Goal: Task Accomplishment & Management: Use online tool/utility

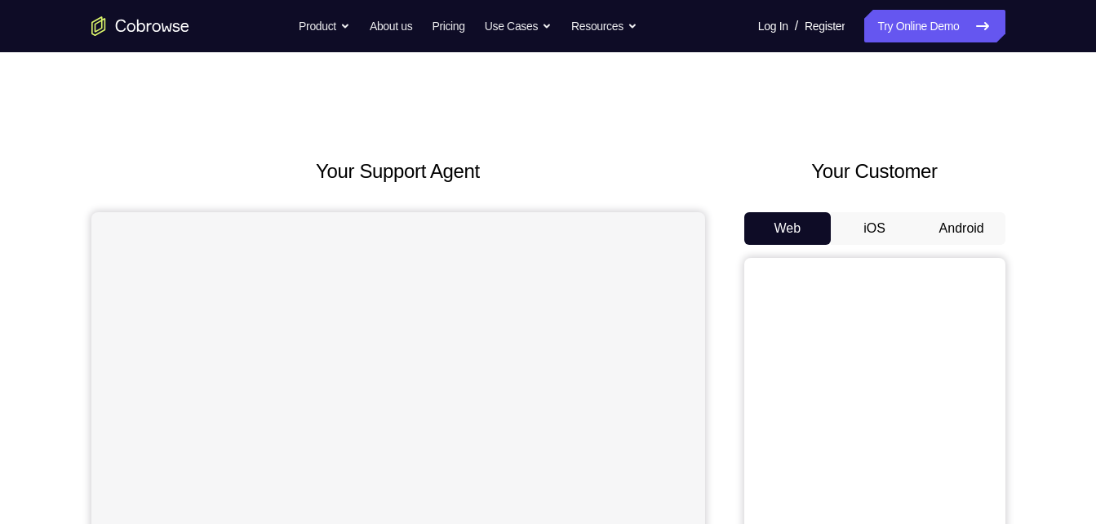
click at [893, 211] on div "Your Customer Web iOS Android" at bounding box center [874, 458] width 261 height 603
click at [882, 222] on button "iOS" at bounding box center [874, 228] width 87 height 33
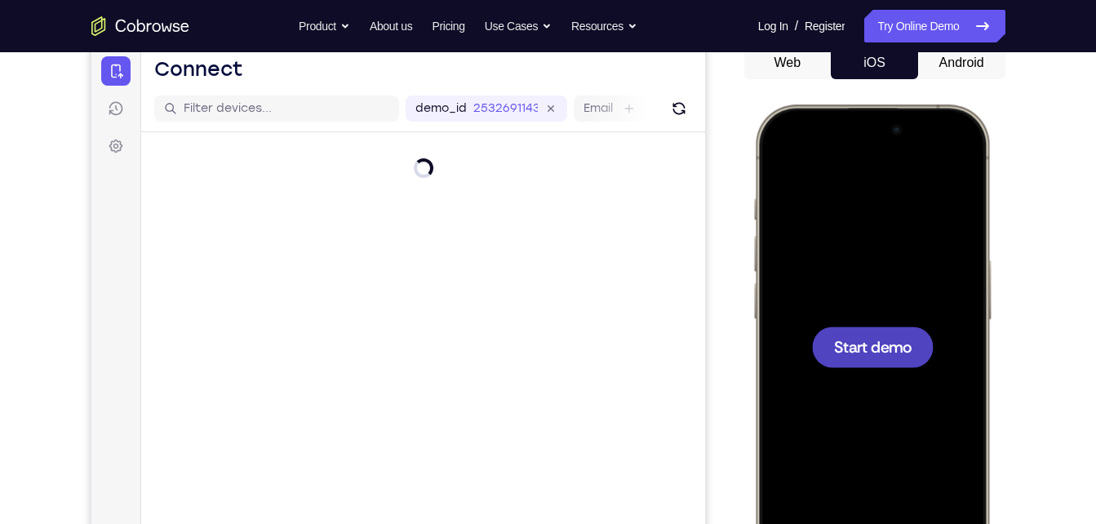
click at [881, 330] on div at bounding box center [872, 346] width 122 height 41
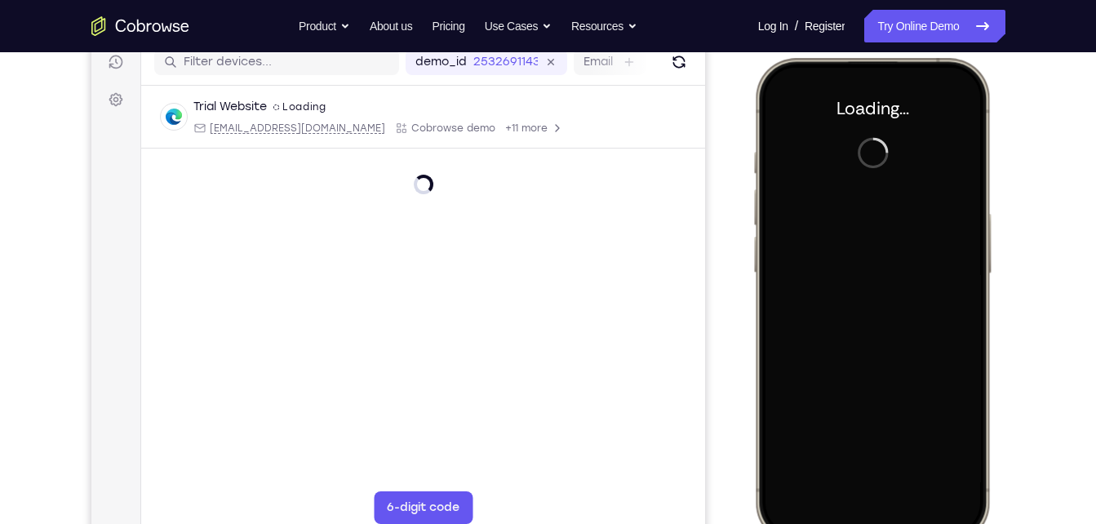
scroll to position [213, 0]
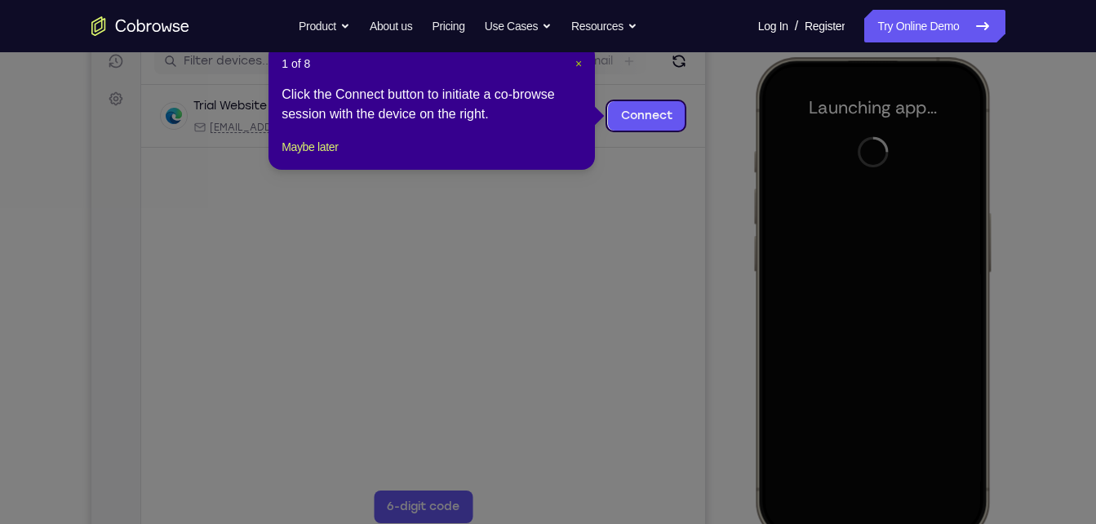
click at [579, 63] on span "×" at bounding box center [578, 63] width 7 height 13
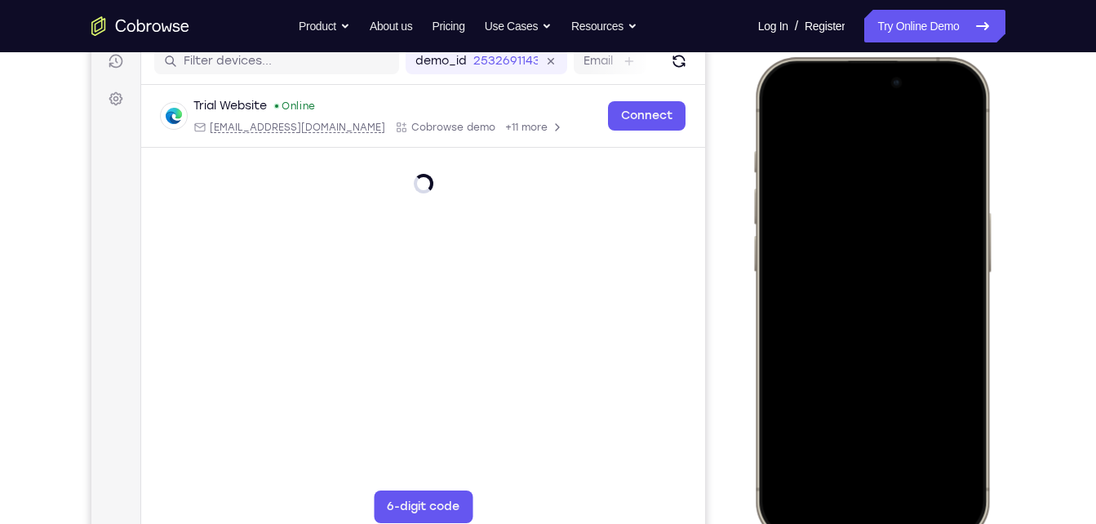
drag, startPoint x: 795, startPoint y: 79, endPoint x: 811, endPoint y: 544, distance: 465.4
click at [811, 523] on div at bounding box center [873, 302] width 245 height 490
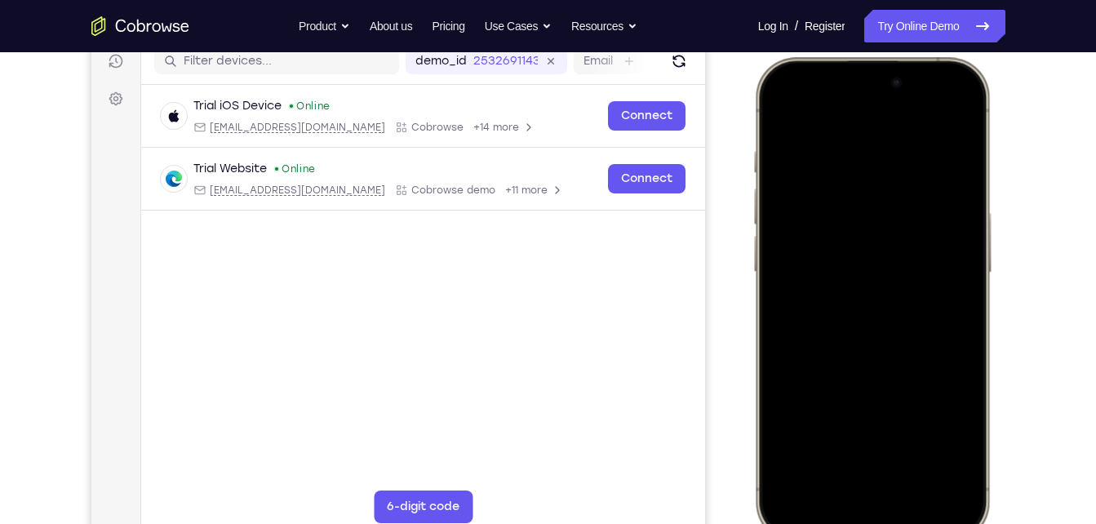
drag, startPoint x: 870, startPoint y: 398, endPoint x: 889, endPoint y: 565, distance: 168.3
click at [889, 523] on html "Online web based iOS Simulators and Android Emulators. Run iPhone, iPad, Mobile…" at bounding box center [873, 302] width 245 height 490
click at [946, 106] on div at bounding box center [871, 299] width 215 height 466
click at [844, 192] on div at bounding box center [871, 299] width 215 height 466
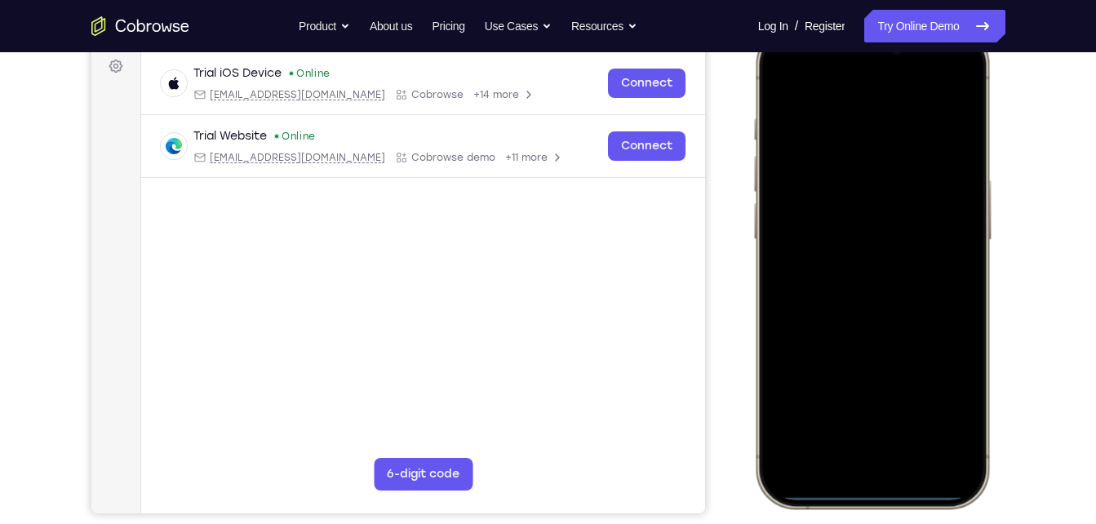
scroll to position [246, 0]
click at [865, 441] on div at bounding box center [871, 266] width 215 height 466
click at [798, 103] on div at bounding box center [871, 266] width 215 height 466
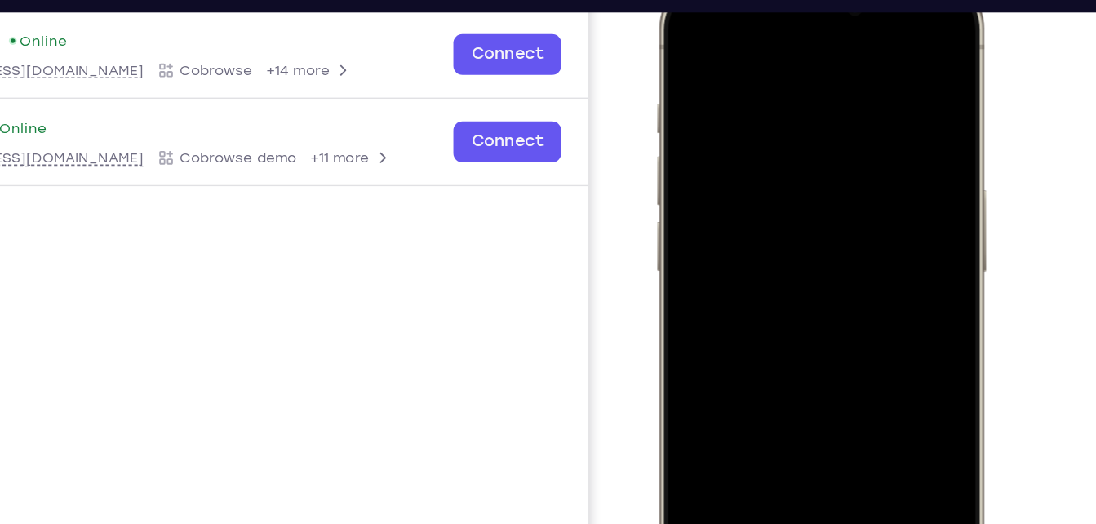
click at [749, 245] on div at bounding box center [772, 215] width 215 height 466
click at [720, 135] on div at bounding box center [772, 215] width 215 height 466
click at [715, 183] on div at bounding box center [772, 215] width 215 height 466
click at [726, 224] on div at bounding box center [772, 215] width 215 height 466
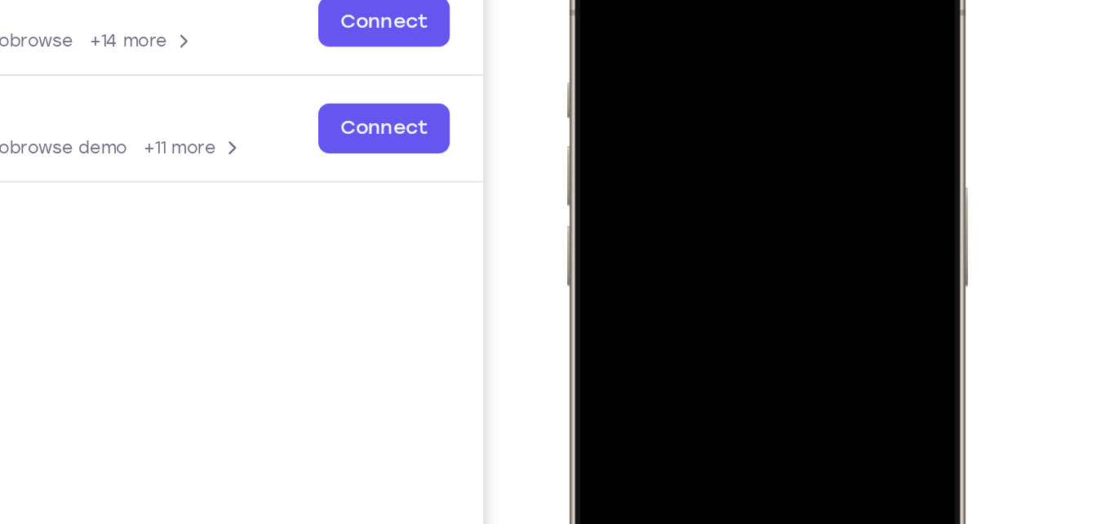
click at [771, 4] on div at bounding box center [681, 164] width 215 height 466
click at [680, 16] on div at bounding box center [681, 164] width 215 height 466
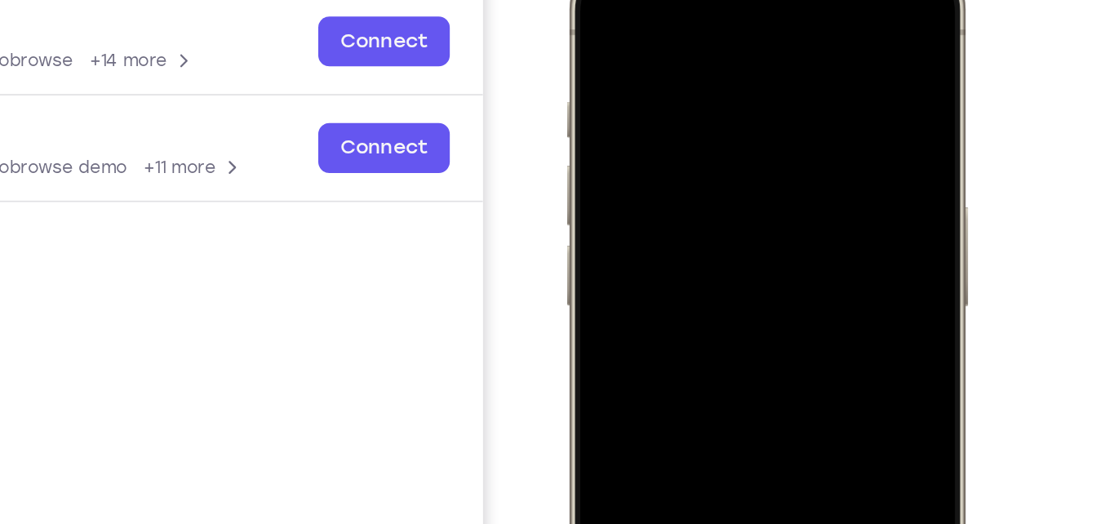
click at [759, 0] on div at bounding box center [681, 184] width 215 height 466
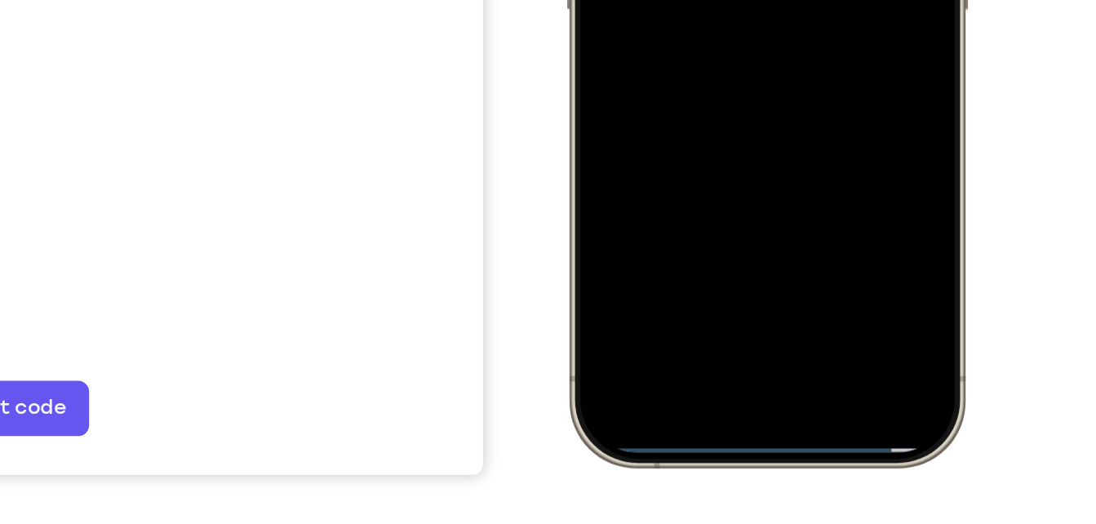
scroll to position [267, 0]
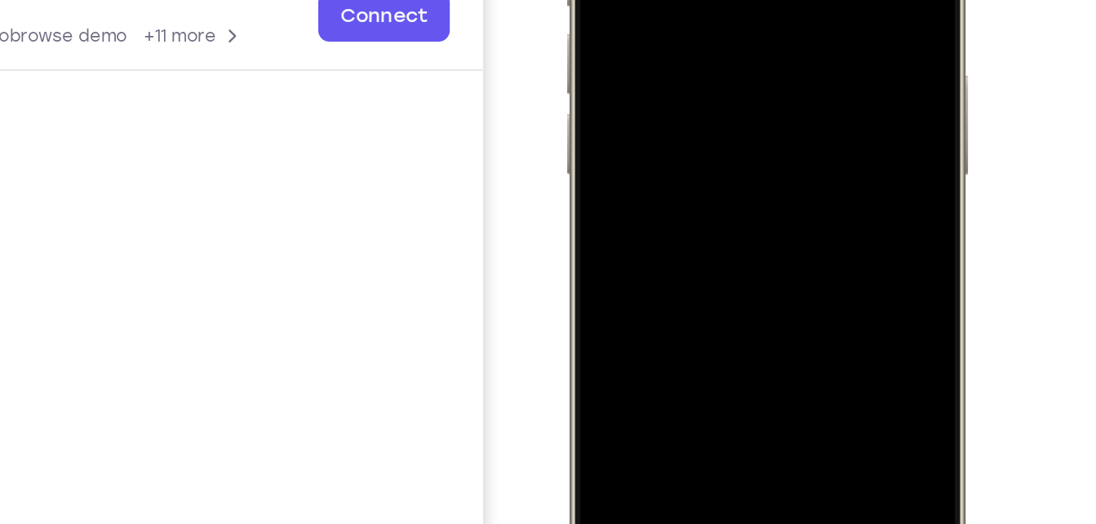
click at [696, 4] on div at bounding box center [681, 53] width 215 height 466
click at [765, 195] on div at bounding box center [681, 53] width 215 height 466
click at [771, 191] on div at bounding box center [681, 53] width 215 height 466
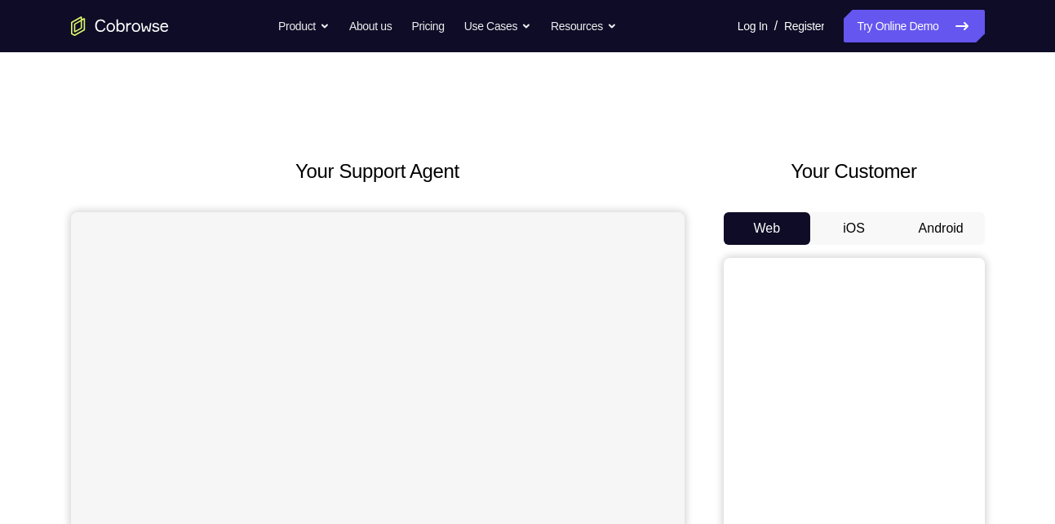
click at [840, 217] on button "iOS" at bounding box center [853, 228] width 87 height 33
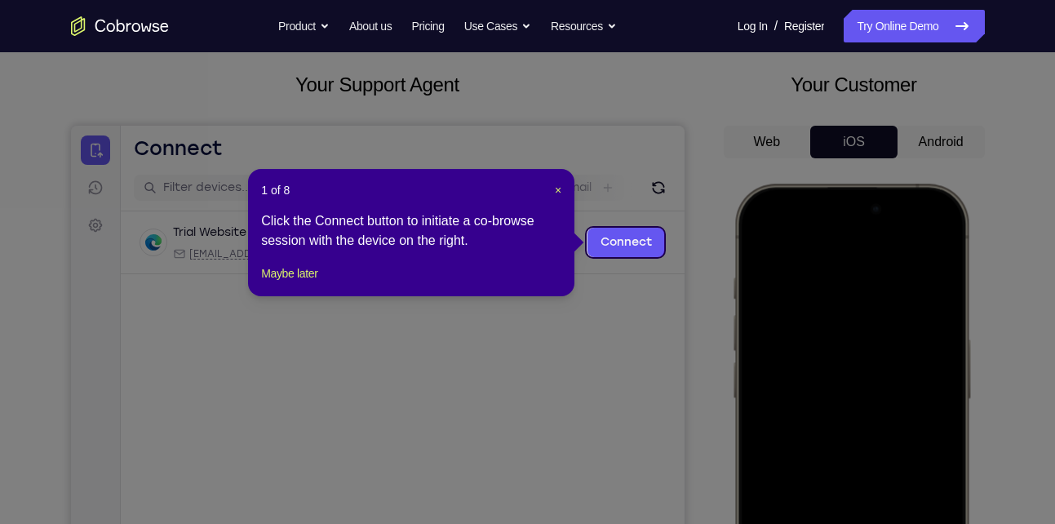
click at [552, 188] on header "1 of 8 ×" at bounding box center [411, 190] width 300 height 16
click at [555, 190] on span "×" at bounding box center [558, 190] width 7 height 13
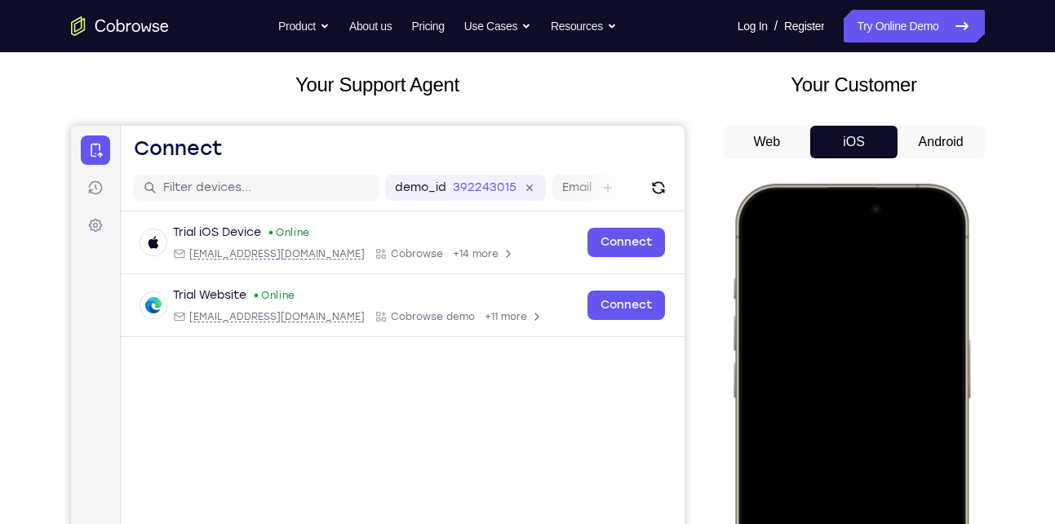
drag, startPoint x: 782, startPoint y: 218, endPoint x: 808, endPoint y: 410, distance: 194.2
click at [808, 410] on div at bounding box center [850, 426] width 215 height 466
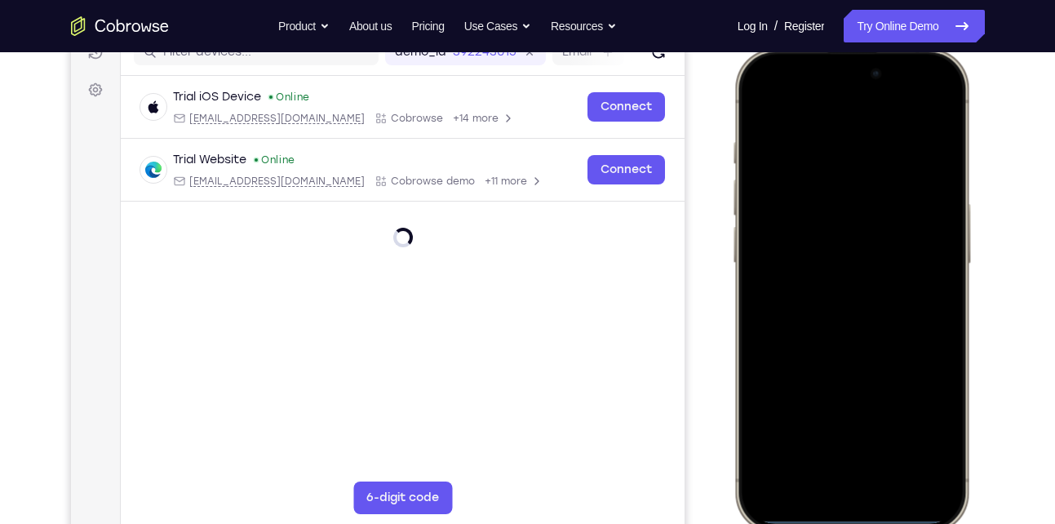
scroll to position [224, 0]
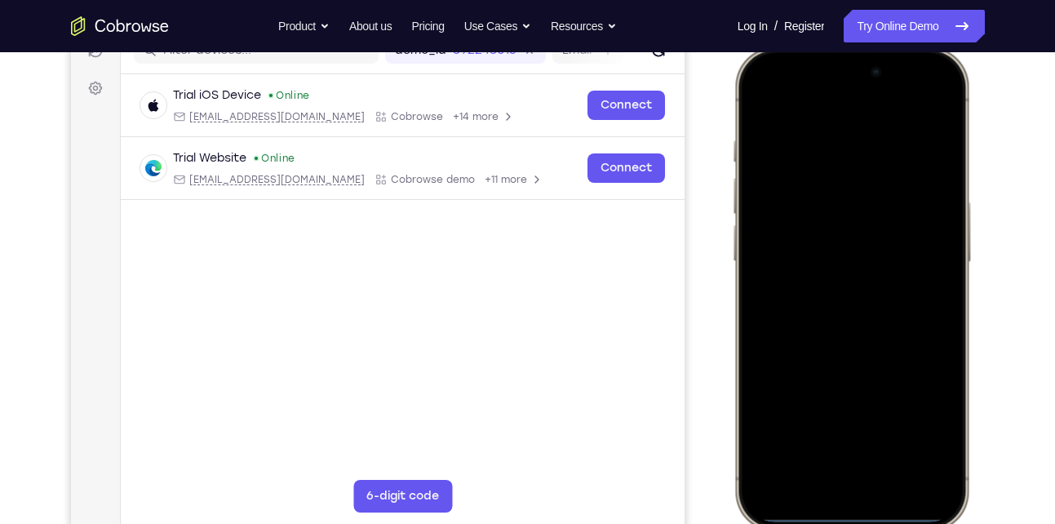
click at [779, 55] on div at bounding box center [851, 289] width 240 height 485
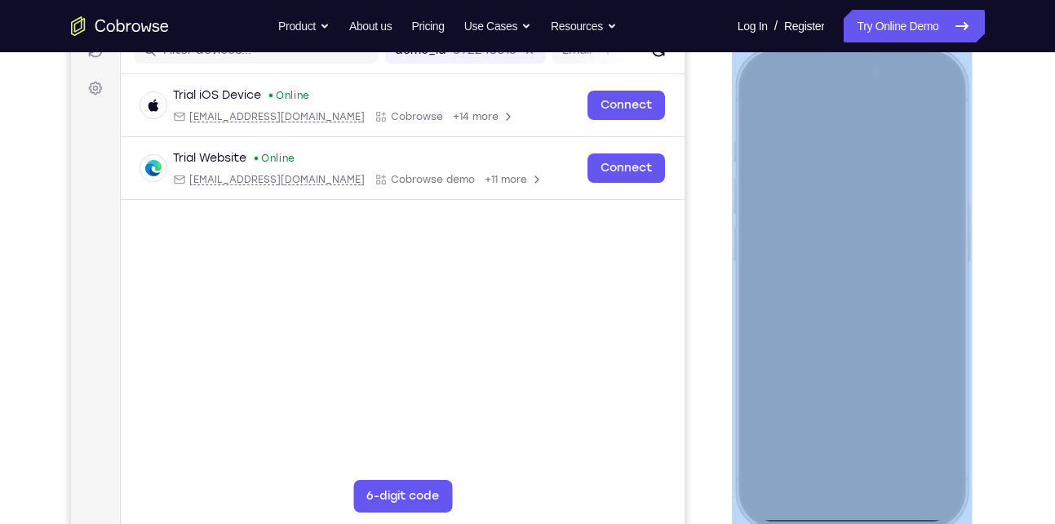
drag, startPoint x: 779, startPoint y: 55, endPoint x: 855, endPoint y: 621, distance: 571.3
click at [855, 523] on html "Online web based iOS Simulators and Android Emulators. Run iPhone, iPad, Mobile…" at bounding box center [853, 292] width 245 height 490
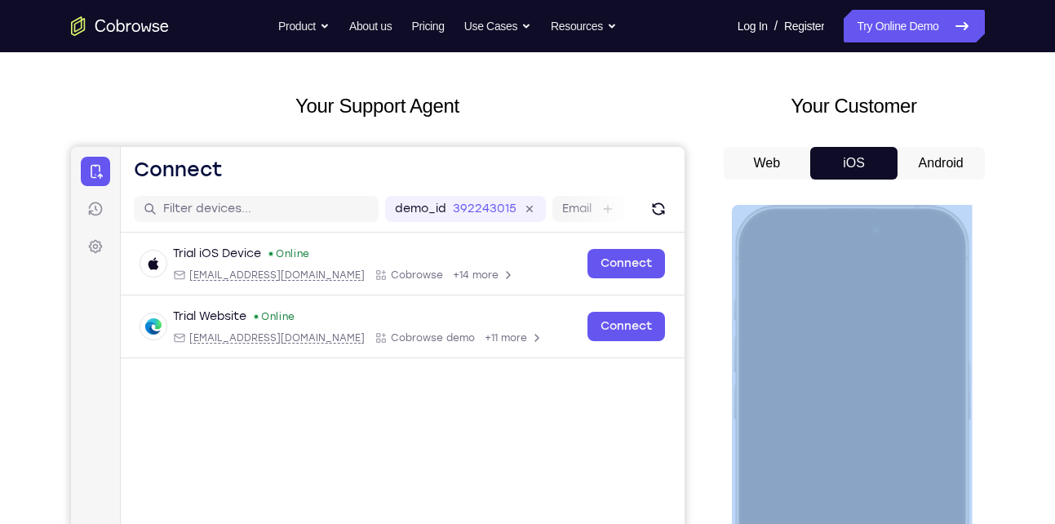
scroll to position [0, 0]
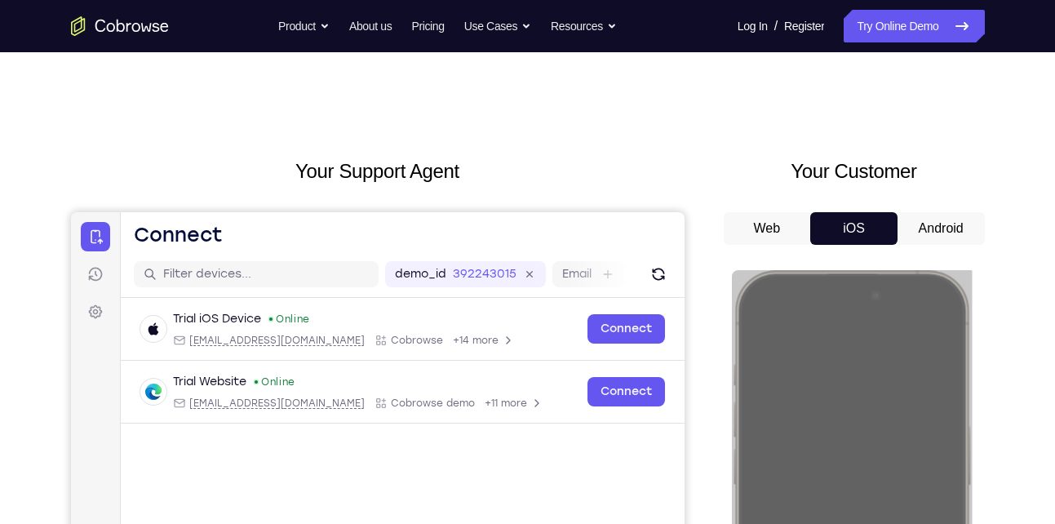
click at [696, 228] on div "Your Support Agent Your Customer Web iOS Android" at bounding box center [528, 458] width 914 height 603
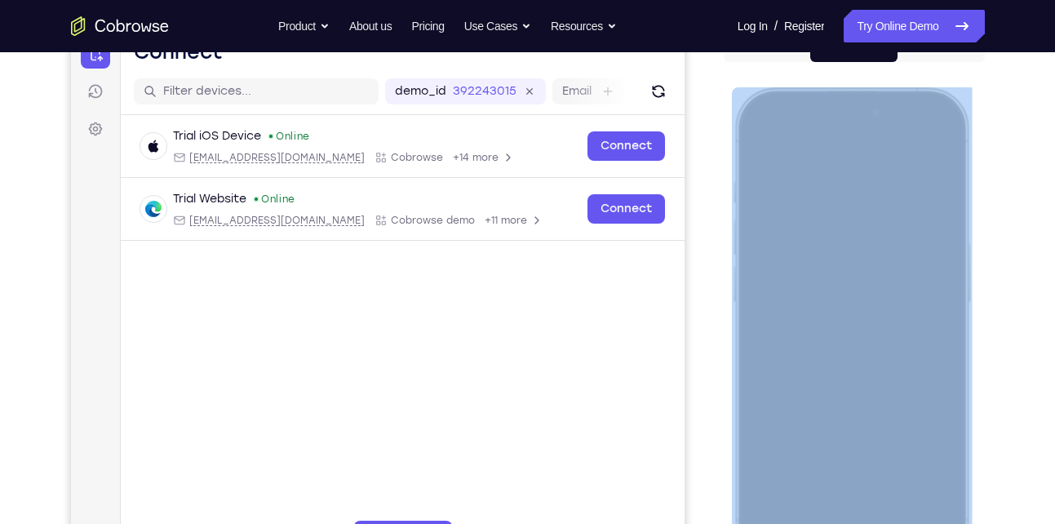
scroll to position [184, 0]
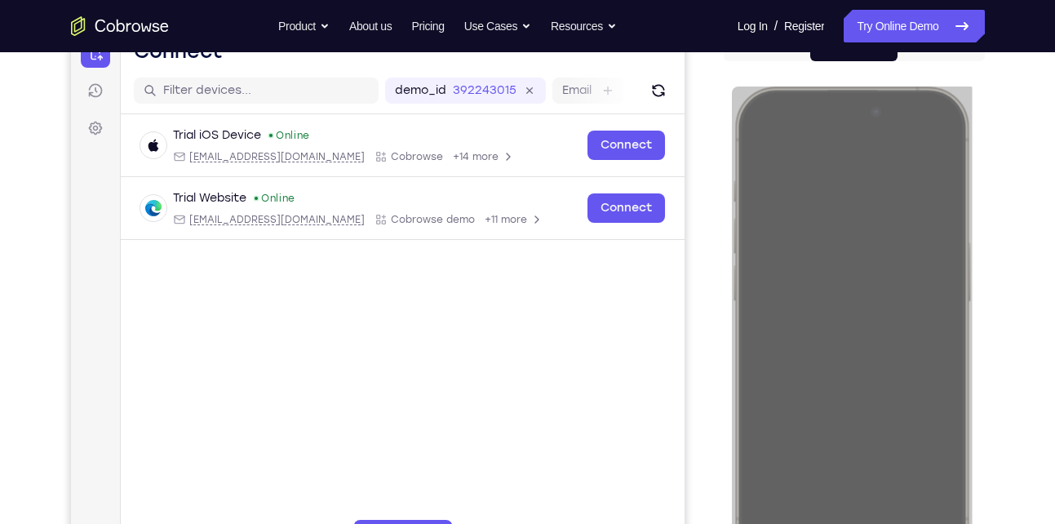
click at [1004, 304] on div "Your Support Agent Your Customer Web iOS Android Next Steps We’d be happy to gi…" at bounding box center [528, 407] width 1044 height 1076
click at [716, 83] on div "Your Support Agent Your Customer Web iOS Android" at bounding box center [528, 274] width 914 height 603
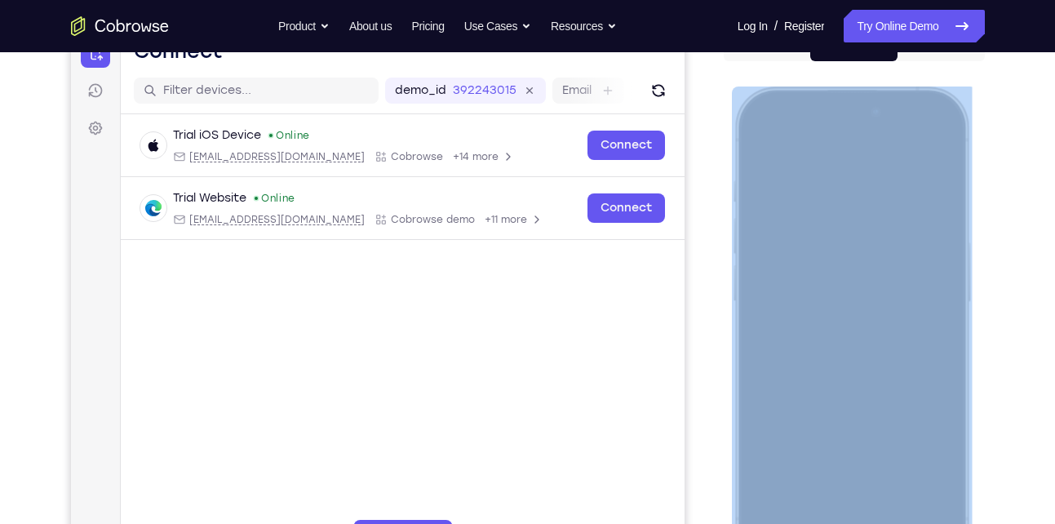
click at [921, 140] on div at bounding box center [850, 328] width 215 height 466
click at [827, 208] on div at bounding box center [850, 328] width 215 height 466
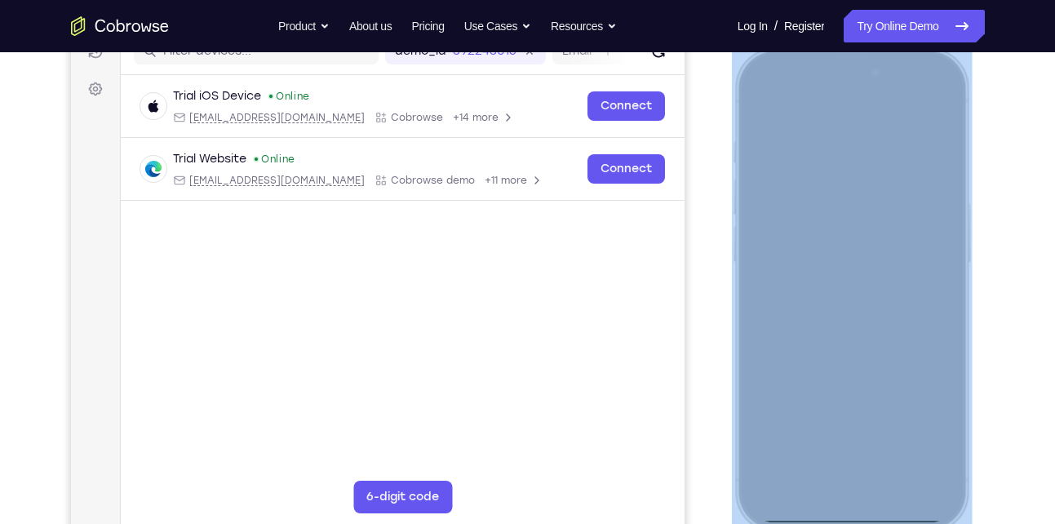
scroll to position [230, 0]
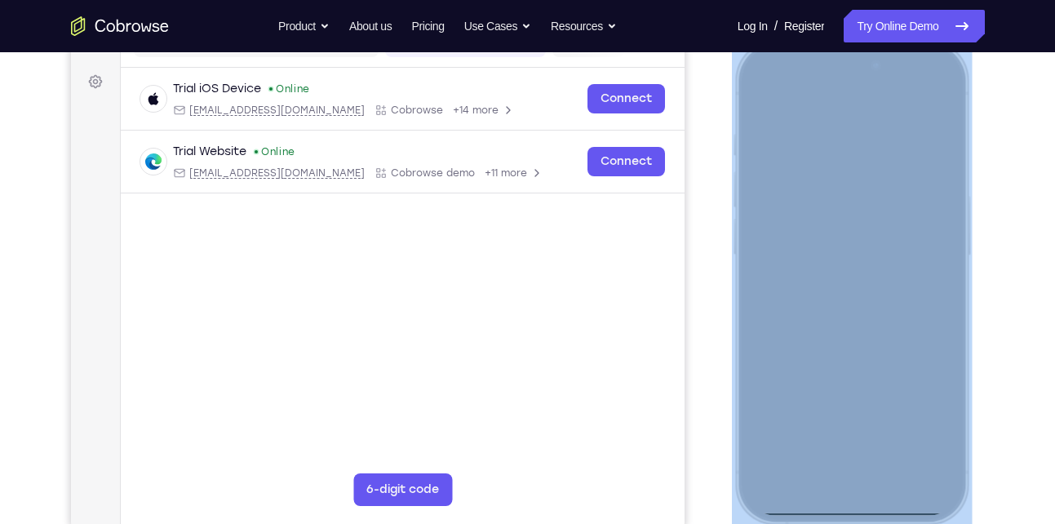
click at [818, 455] on div at bounding box center [850, 282] width 215 height 466
click at [809, 122] on div at bounding box center [850, 282] width 215 height 466
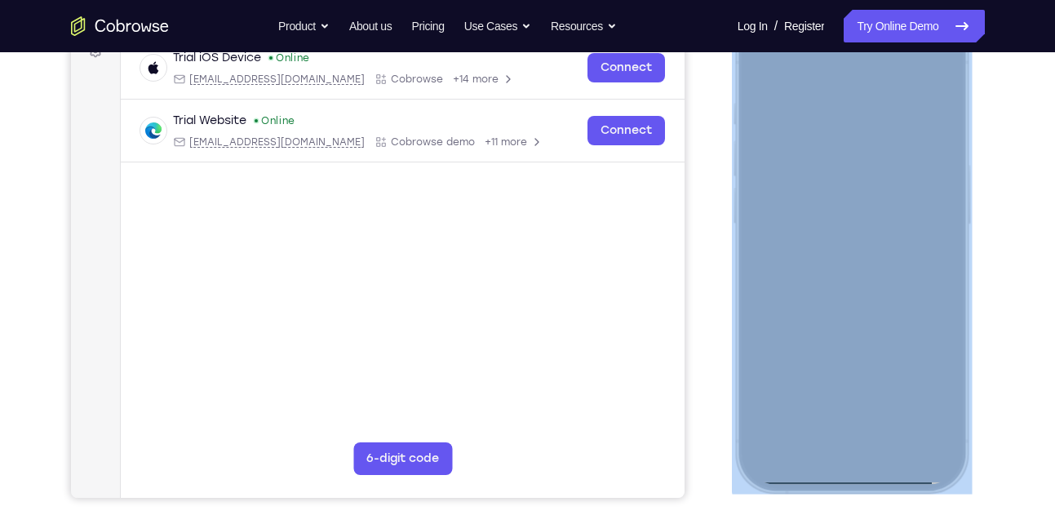
scroll to position [265, 0]
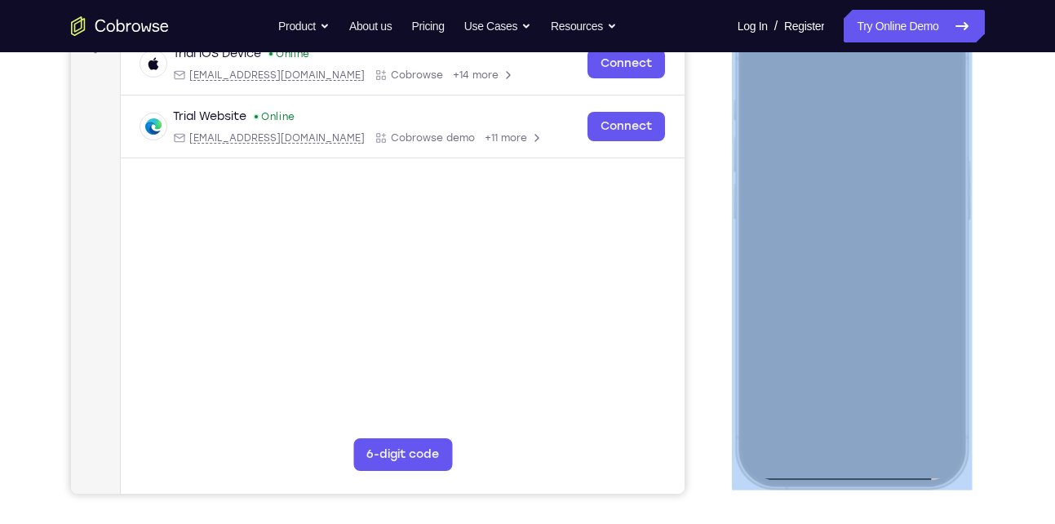
click at [871, 397] on div at bounding box center [850, 247] width 215 height 466
click at [793, 173] on div at bounding box center [850, 247] width 215 height 466
click at [794, 212] on div at bounding box center [850, 247] width 215 height 466
click at [941, 220] on div at bounding box center [850, 247] width 215 height 466
click at [805, 252] on div at bounding box center [850, 247] width 215 height 466
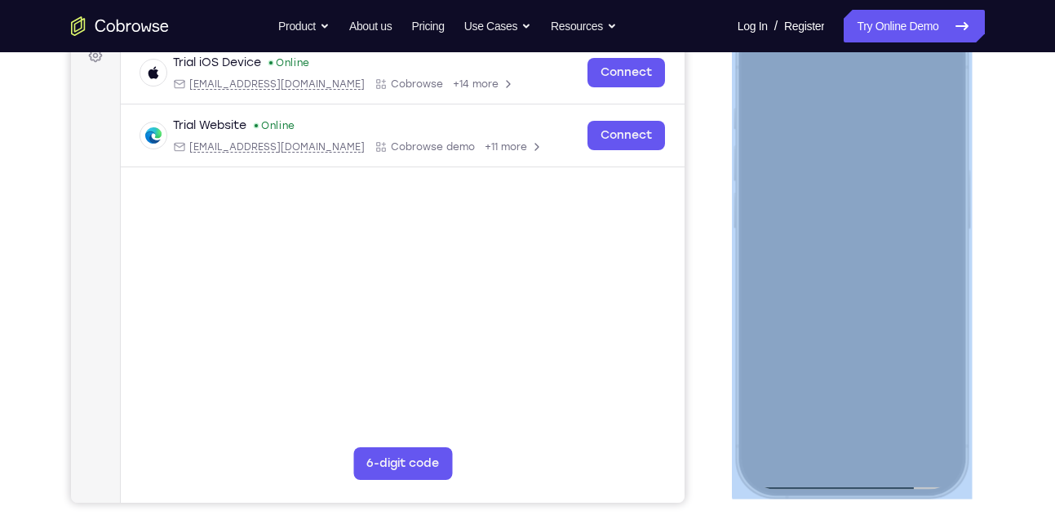
scroll to position [255, 0]
click at [863, 338] on div at bounding box center [850, 257] width 215 height 466
click at [861, 321] on div at bounding box center [850, 257] width 215 height 466
click at [894, 397] on div at bounding box center [850, 257] width 215 height 466
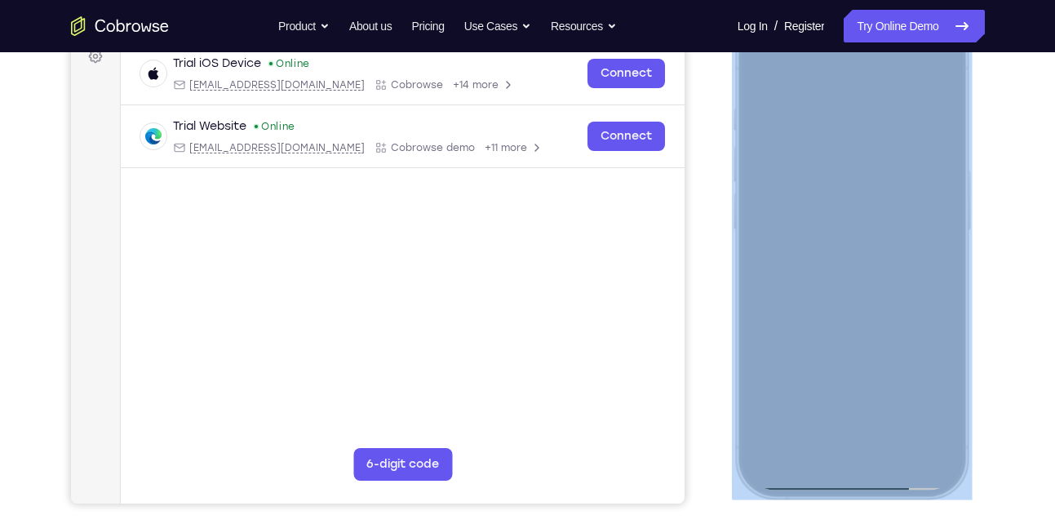
click at [852, 234] on div at bounding box center [850, 257] width 215 height 466
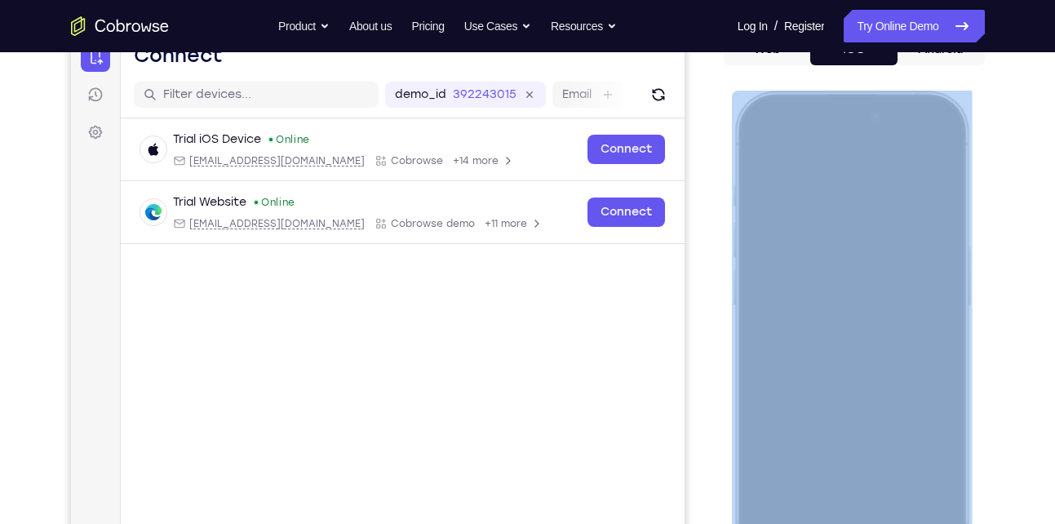
scroll to position [168, 0]
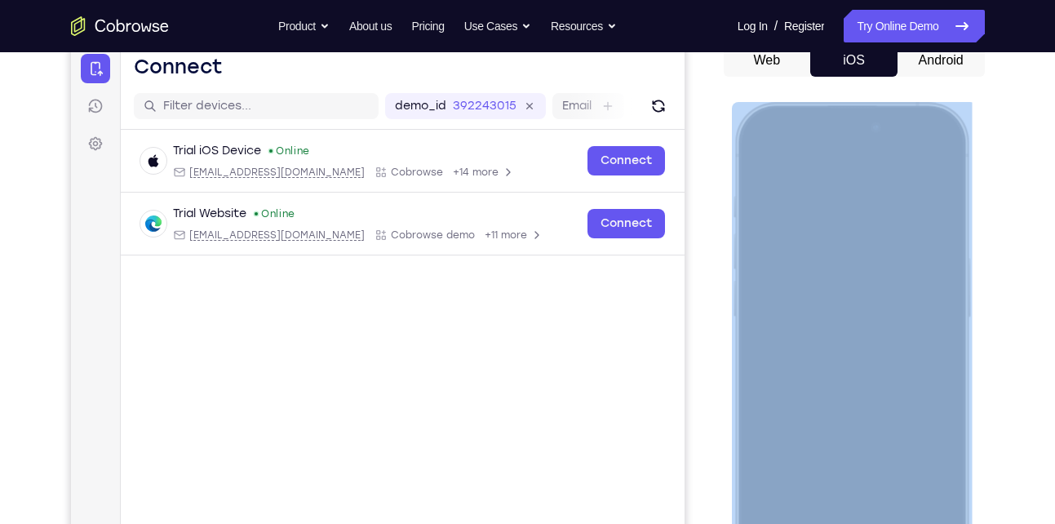
click at [765, 157] on div at bounding box center [850, 344] width 215 height 466
click at [819, 298] on div at bounding box center [850, 344] width 215 height 466
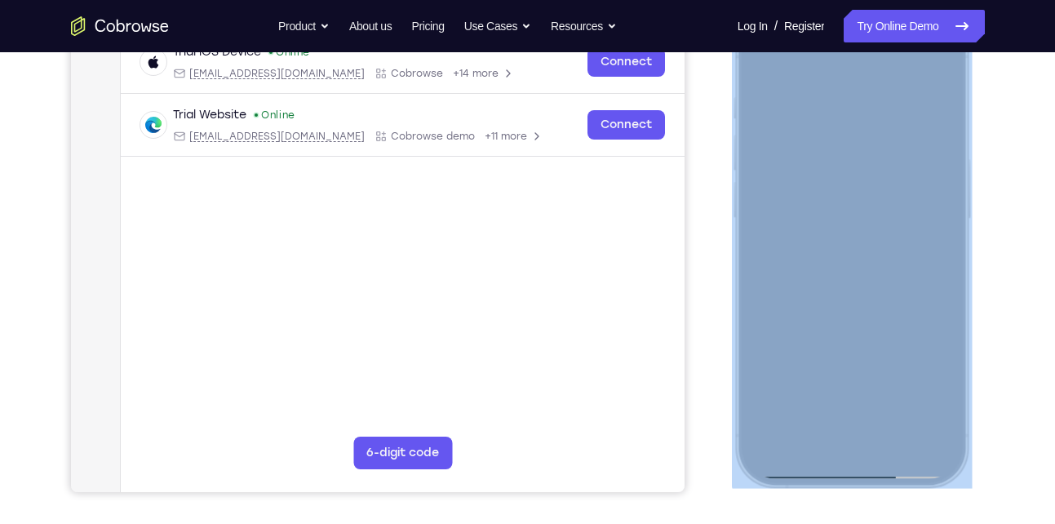
scroll to position [270, 0]
